Goal: Task Accomplishment & Management: Manage account settings

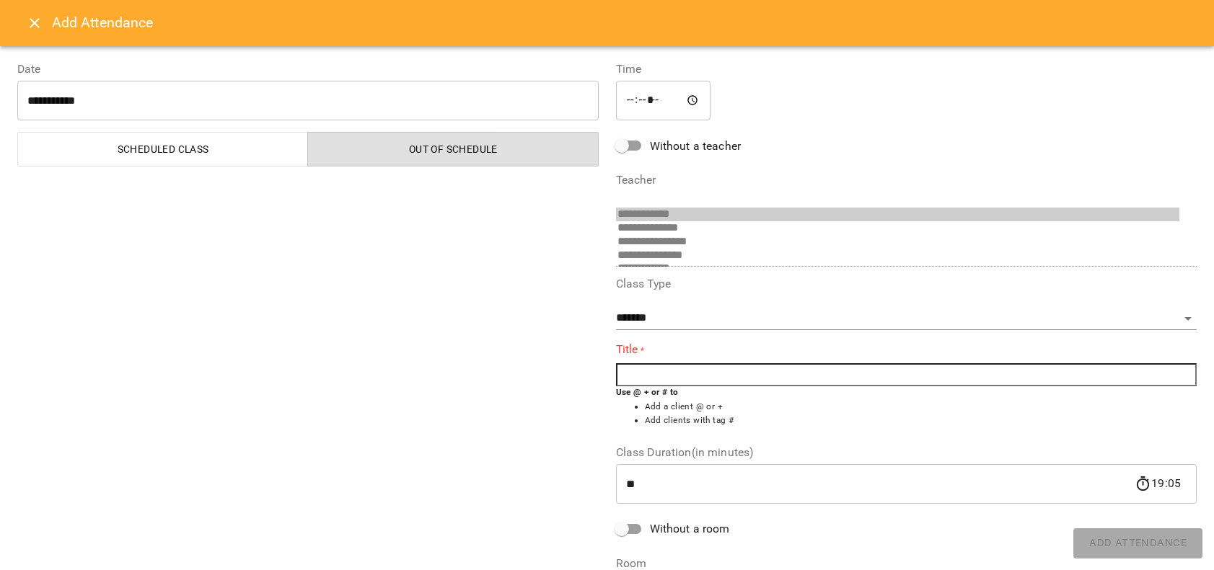
select select "*******"
click at [30, 24] on icon "Close" at bounding box center [34, 22] width 17 height 17
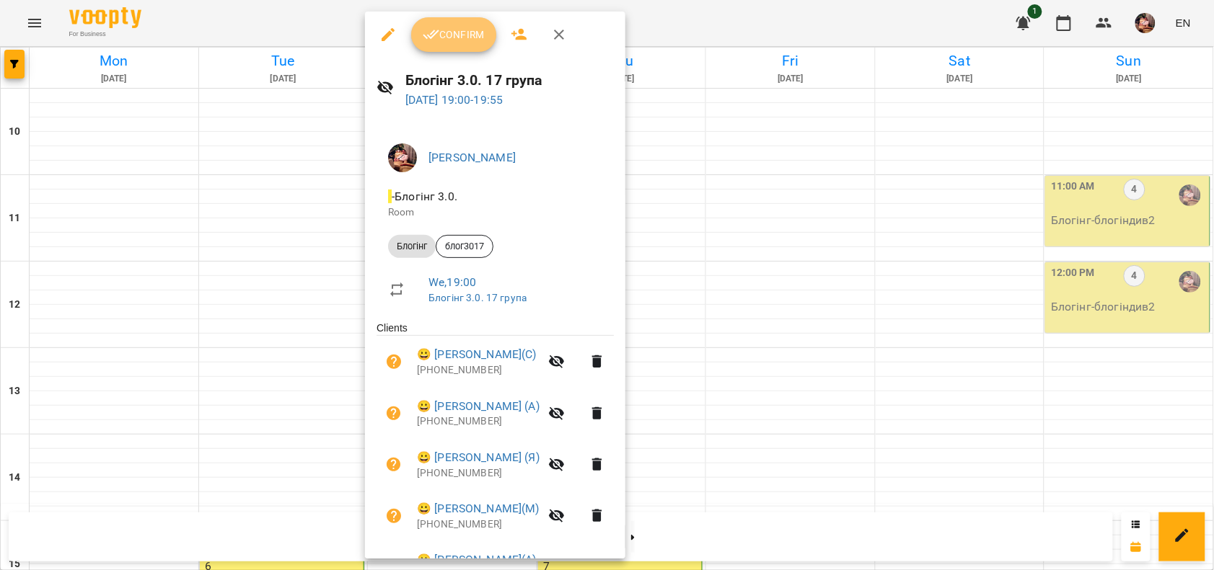
click at [480, 29] on span "Confirm" at bounding box center [454, 34] width 62 height 17
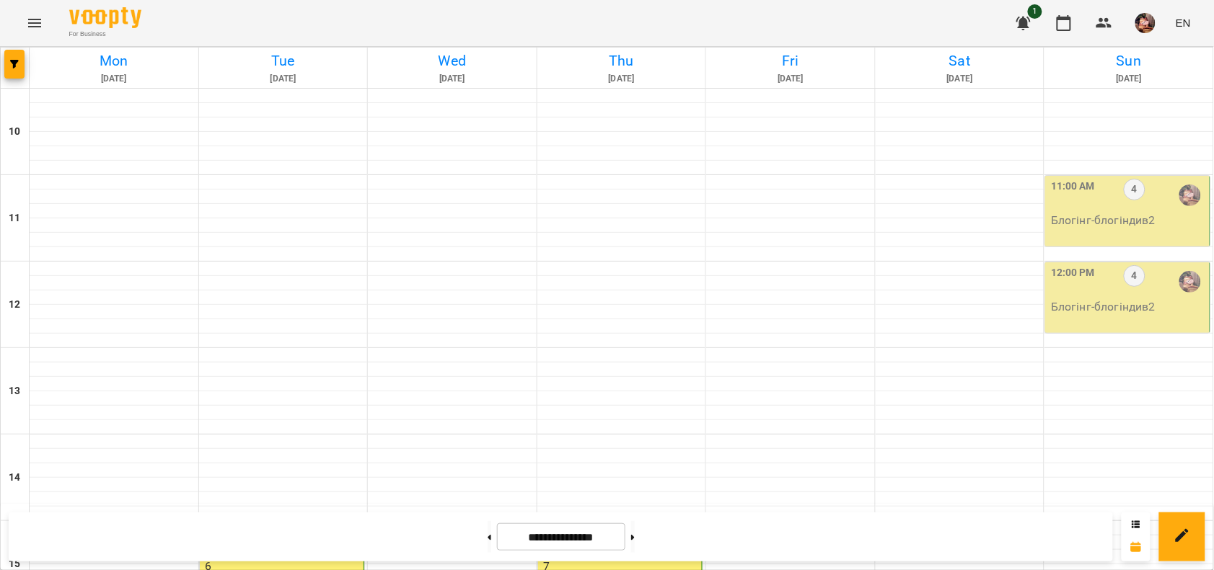
scroll to position [618, 0]
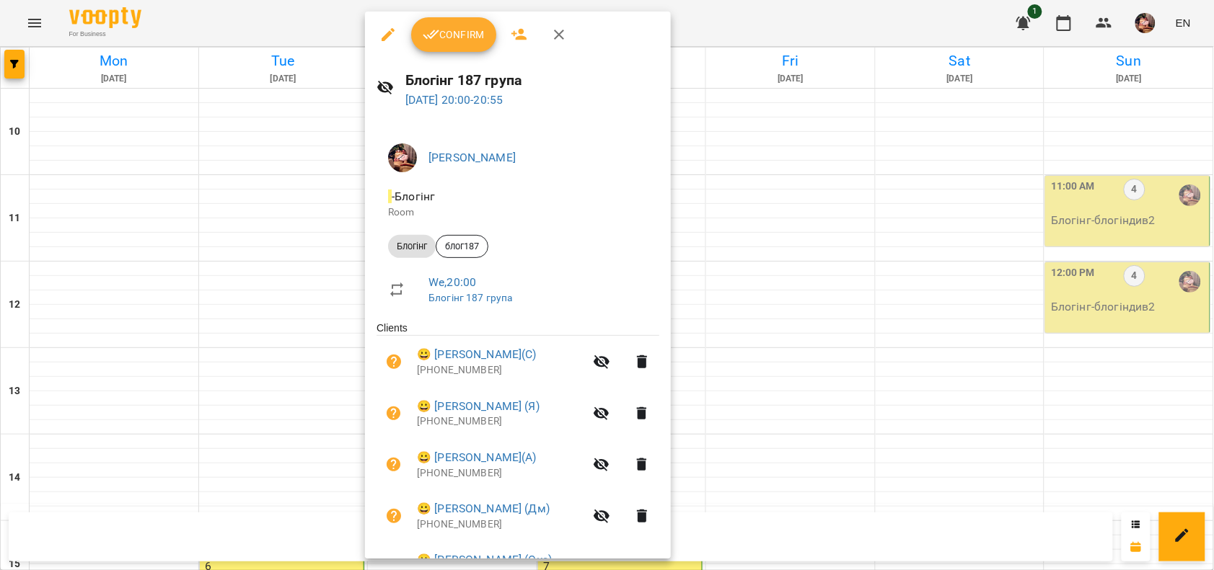
click at [449, 40] on span "Confirm" at bounding box center [454, 34] width 62 height 17
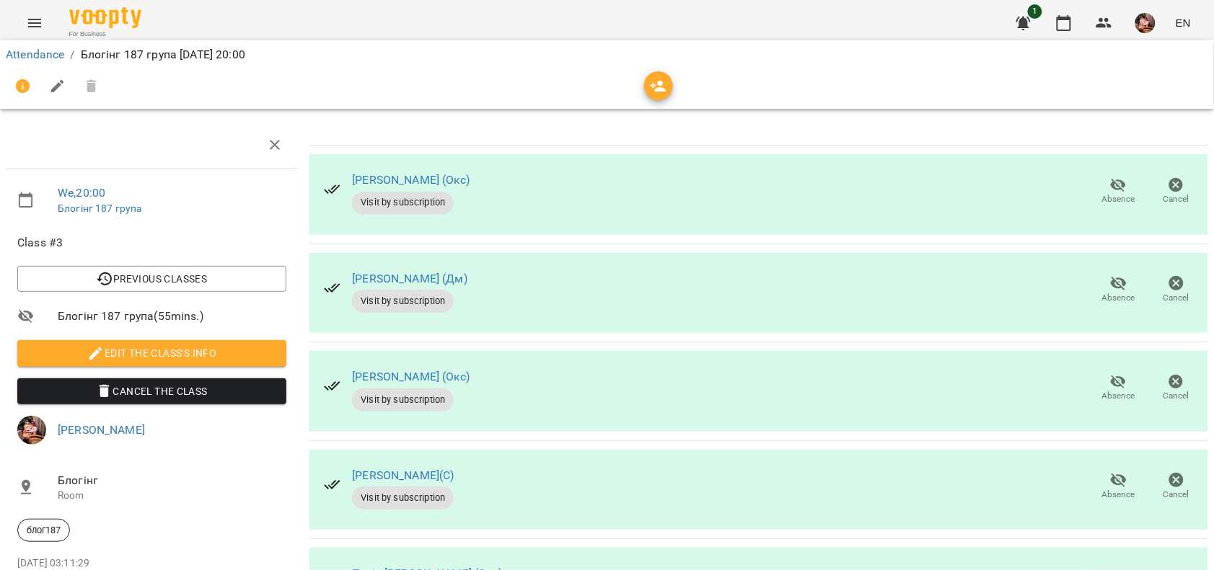
scroll to position [335, 0]
click at [1110, 570] on icon "button" at bounding box center [1118, 580] width 16 height 14
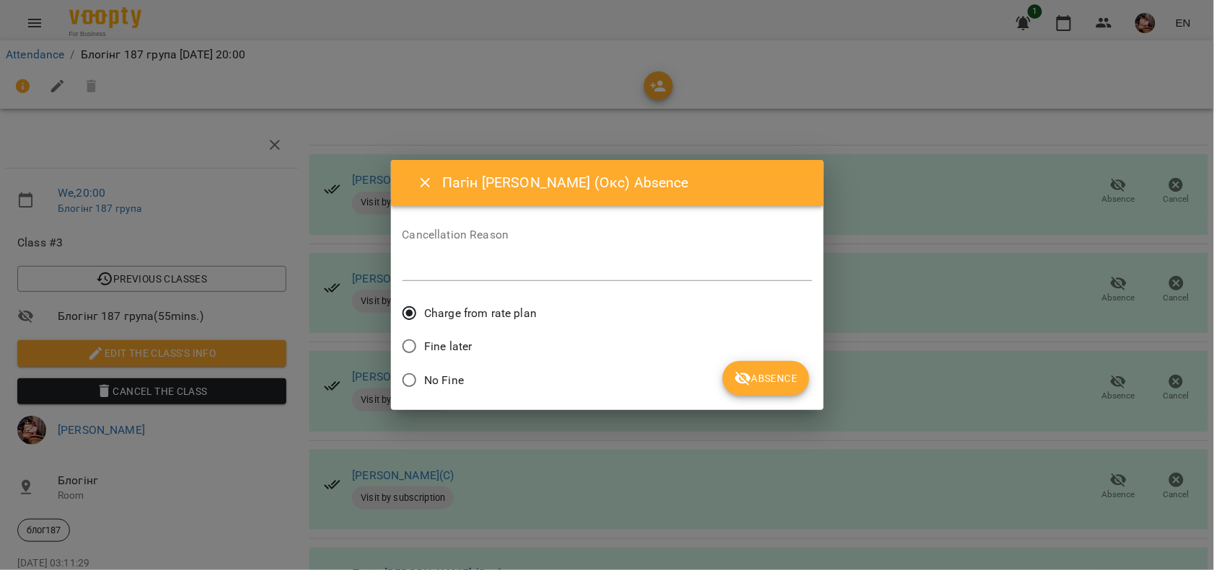
click at [448, 370] on label "No Fine" at bounding box center [429, 381] width 70 height 30
click at [763, 384] on span "Absence" at bounding box center [765, 378] width 63 height 17
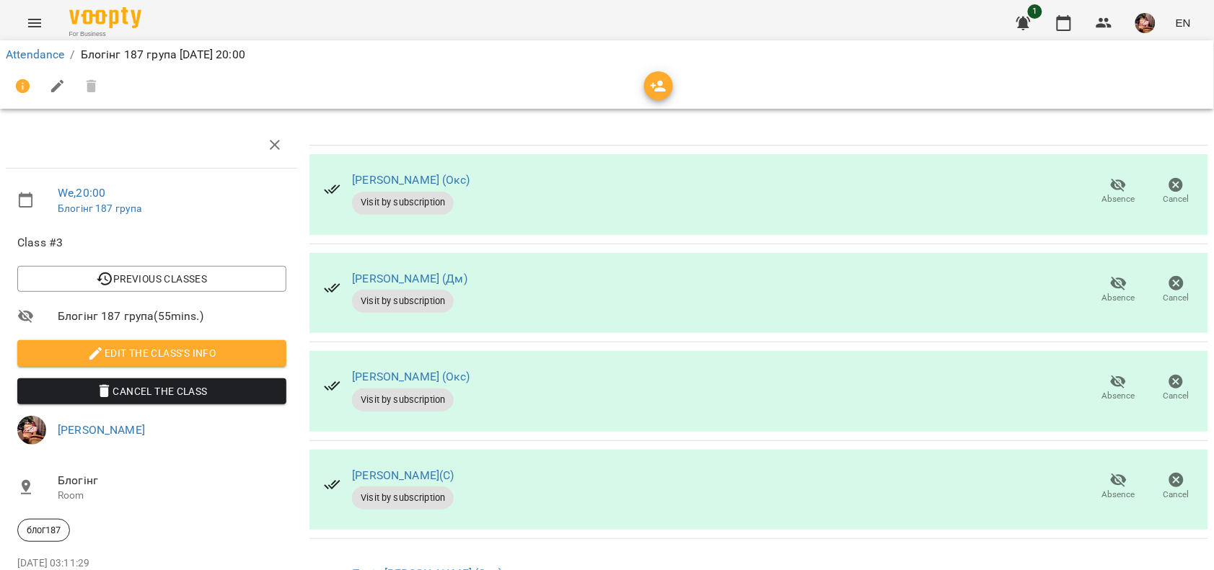
scroll to position [0, 0]
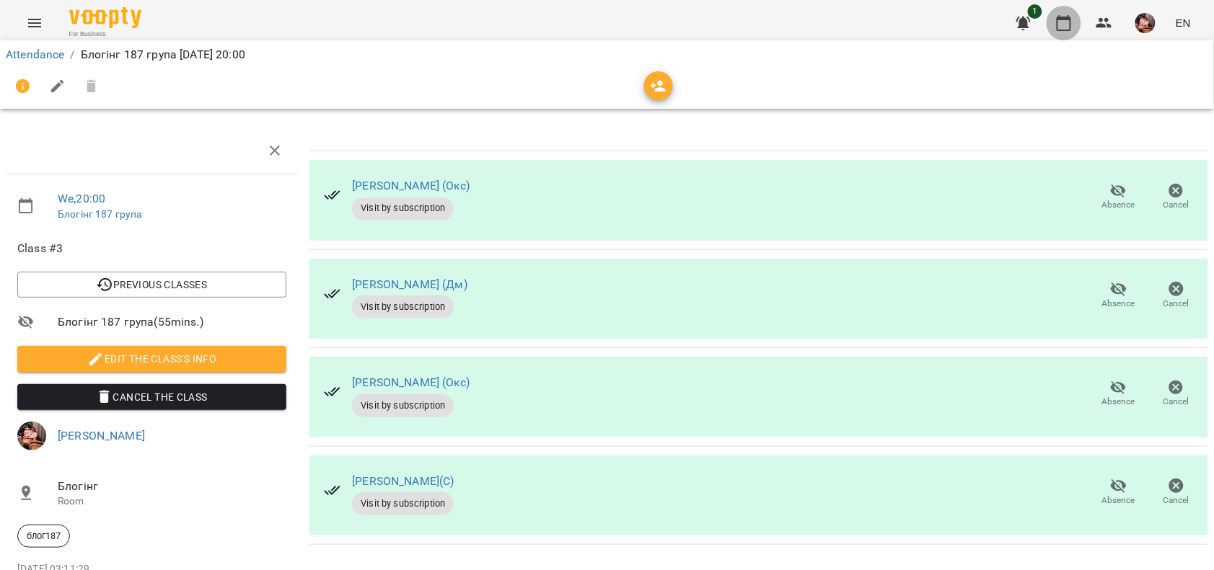
click at [1064, 27] on icon "button" at bounding box center [1063, 22] width 17 height 17
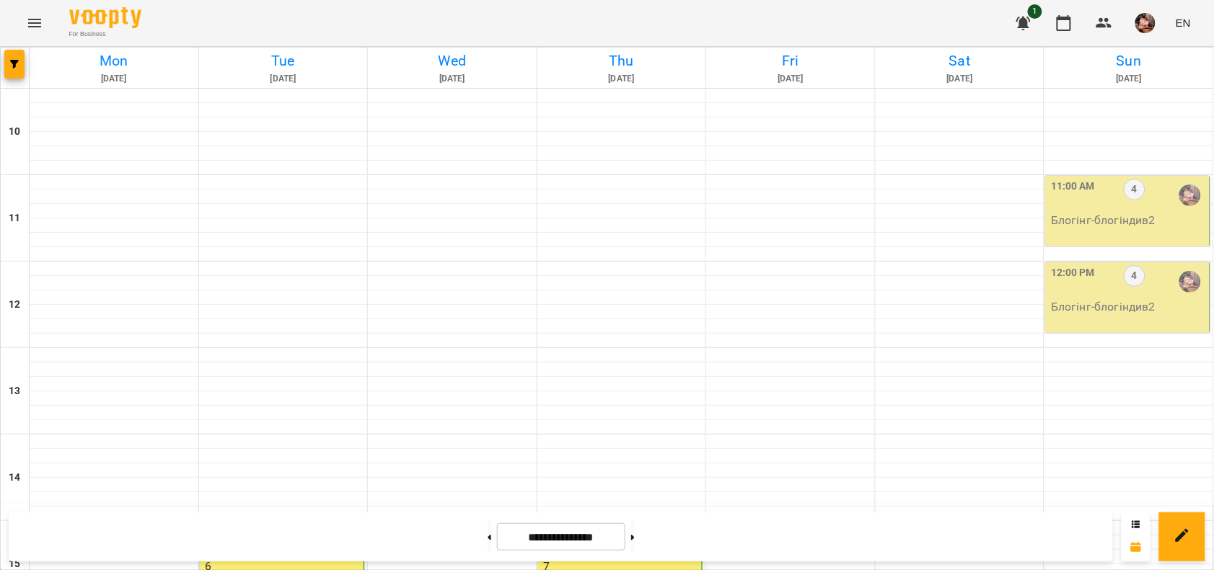
scroll to position [438, 0]
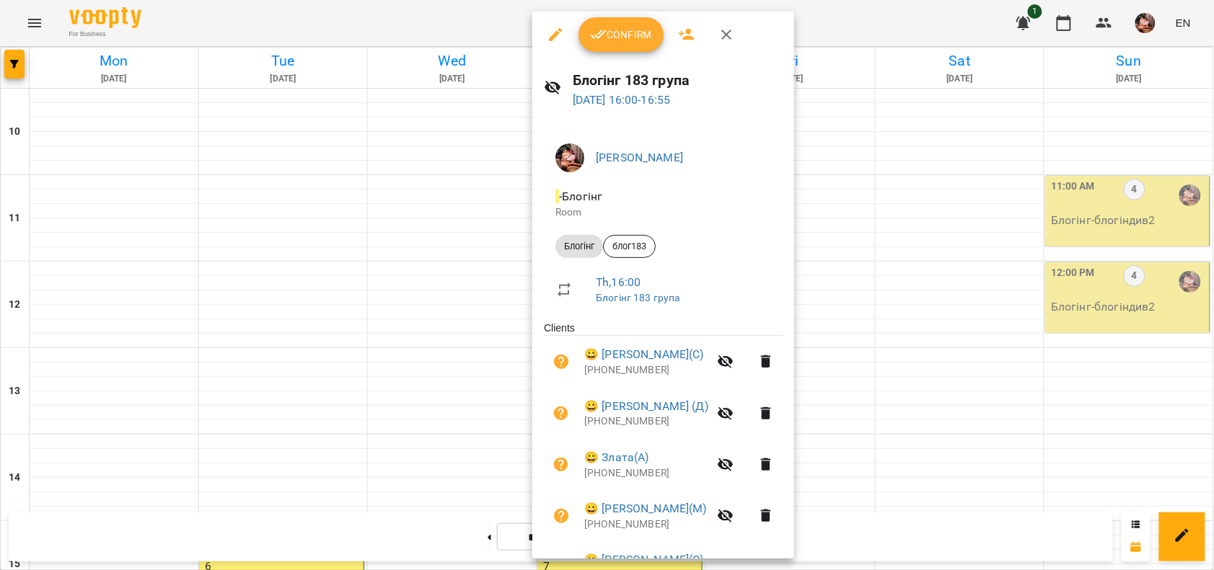
click at [471, 376] on div at bounding box center [607, 285] width 1214 height 570
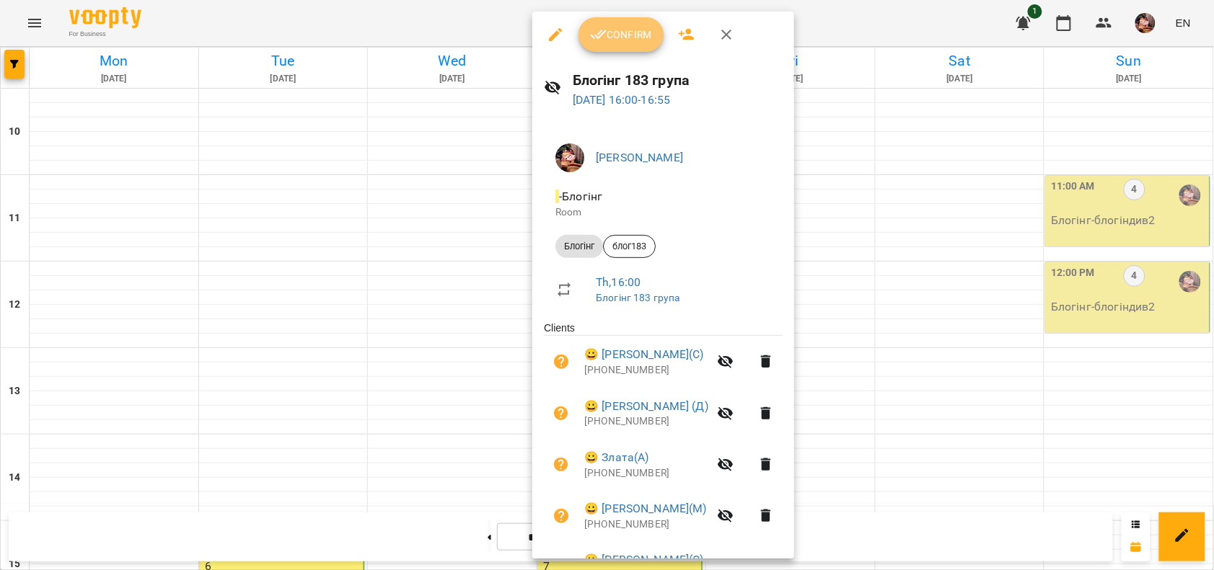
click at [640, 40] on span "Confirm" at bounding box center [621, 34] width 62 height 17
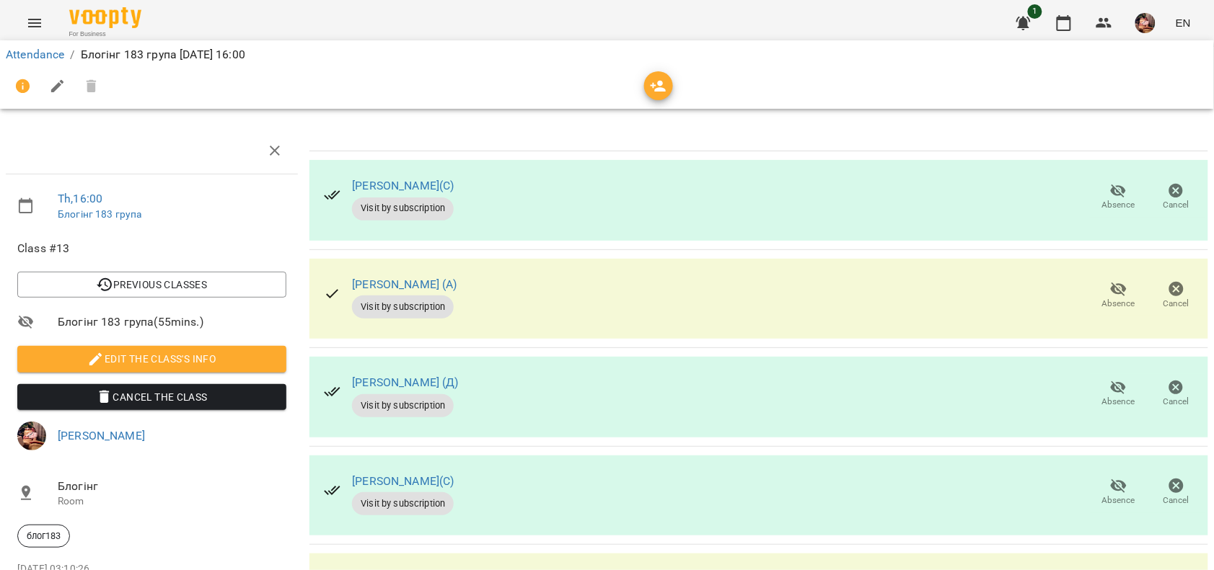
click at [1110, 283] on icon "button" at bounding box center [1118, 289] width 17 height 17
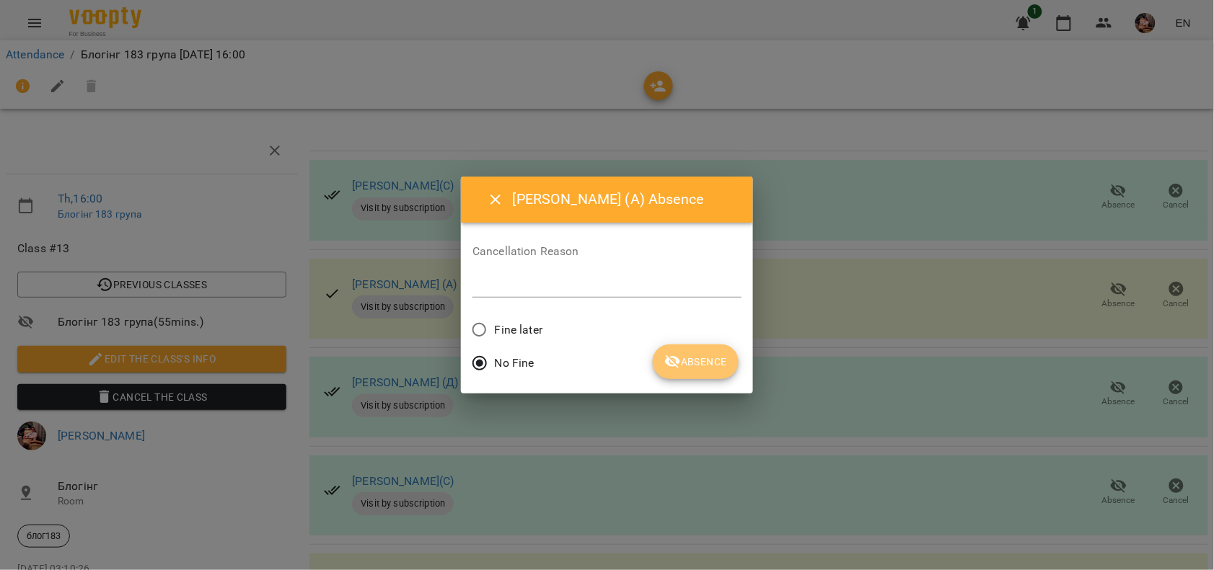
click at [658, 364] on button "Absence" at bounding box center [696, 362] width 86 height 35
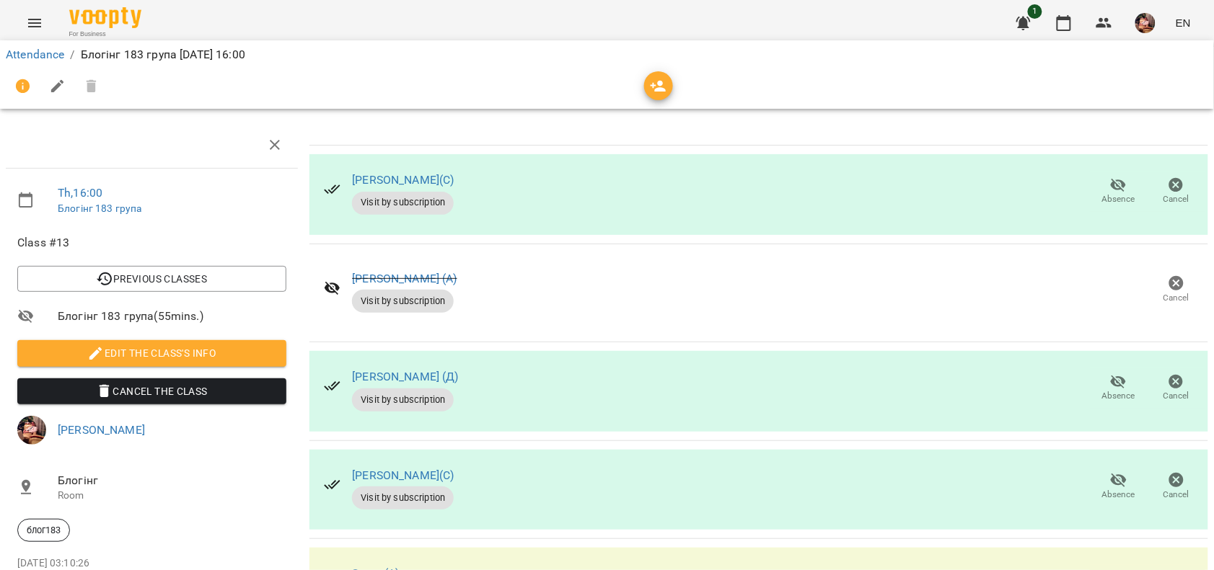
scroll to position [144, 0]
click at [1110, 472] on icon "button" at bounding box center [1118, 480] width 17 height 17
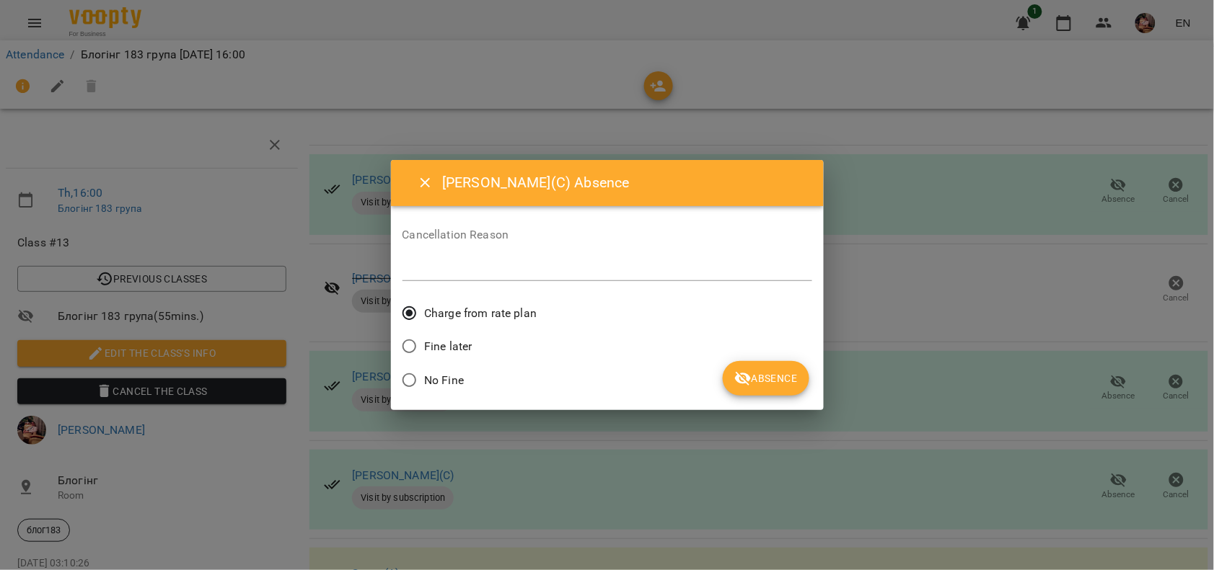
click at [452, 374] on span "No Fine" at bounding box center [444, 380] width 40 height 17
click at [752, 387] on span "Absence" at bounding box center [765, 378] width 63 height 17
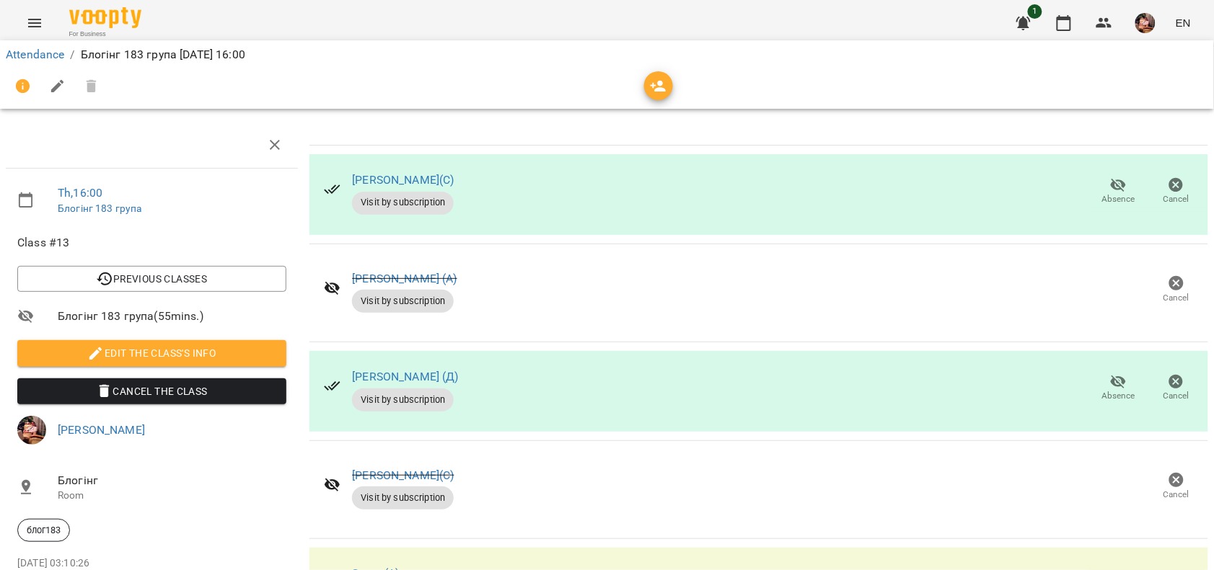
scroll to position [0, 0]
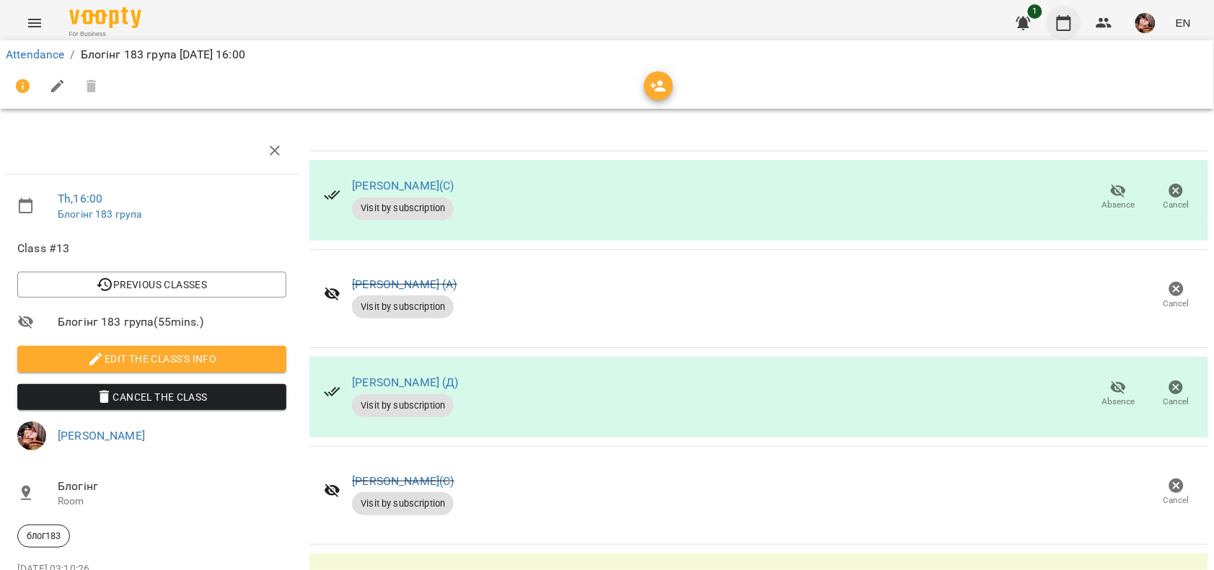
click at [1062, 16] on icon "button" at bounding box center [1063, 22] width 17 height 17
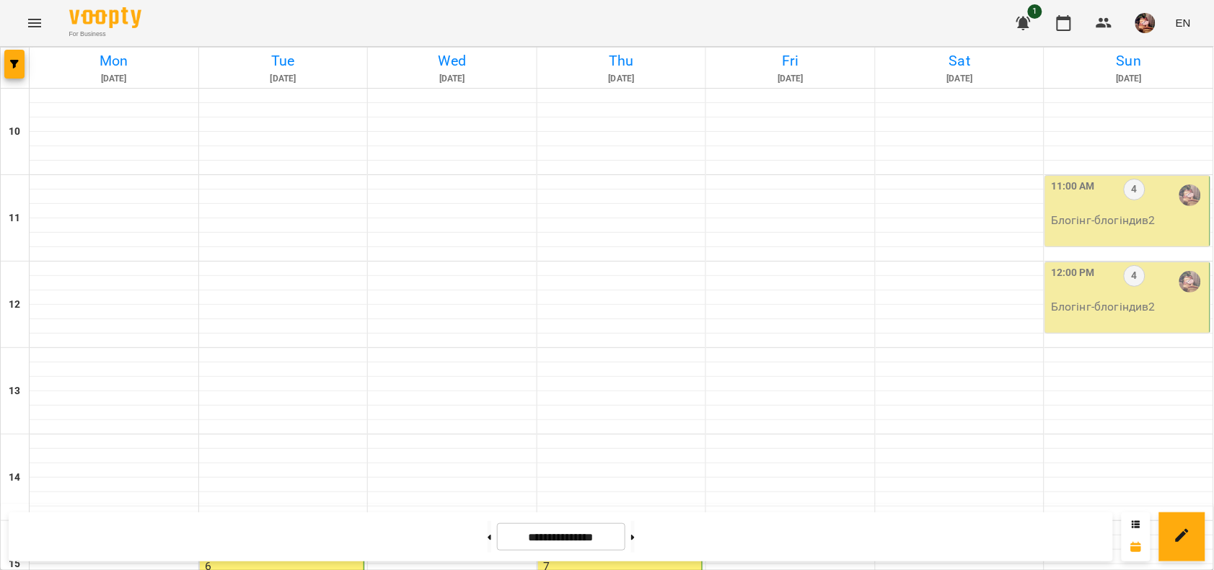
scroll to position [579, 0]
